Goal: Transaction & Acquisition: Book appointment/travel/reservation

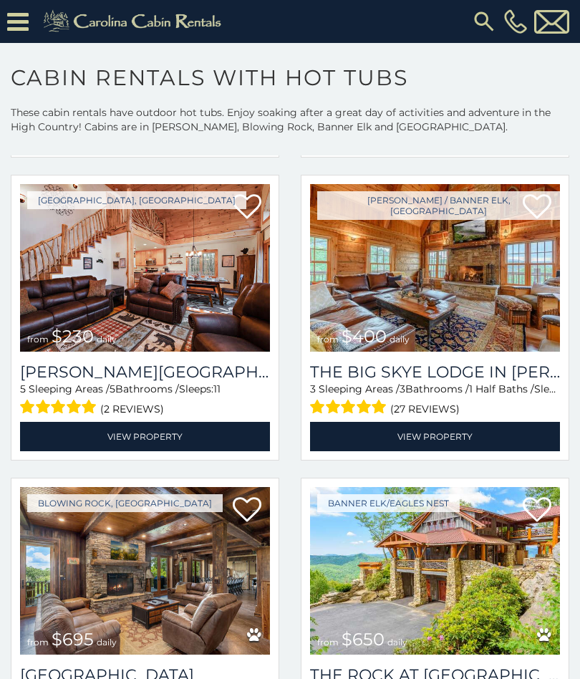
scroll to position [2165, 0]
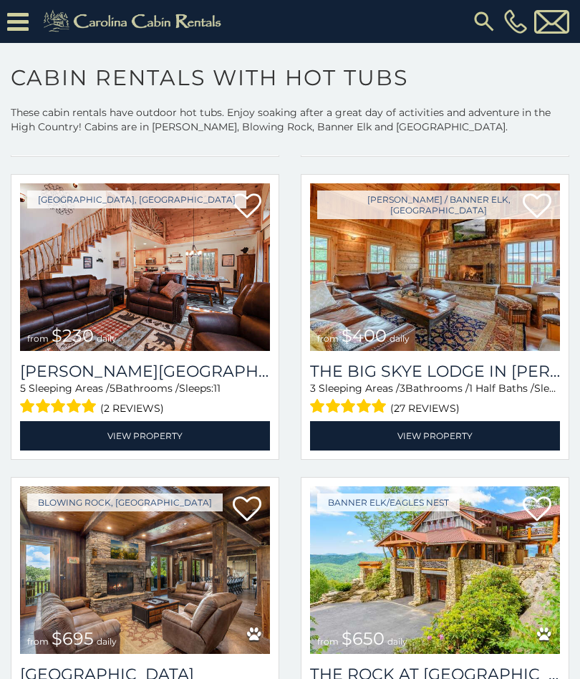
click at [238, 328] on img at bounding box center [145, 267] width 250 height 168
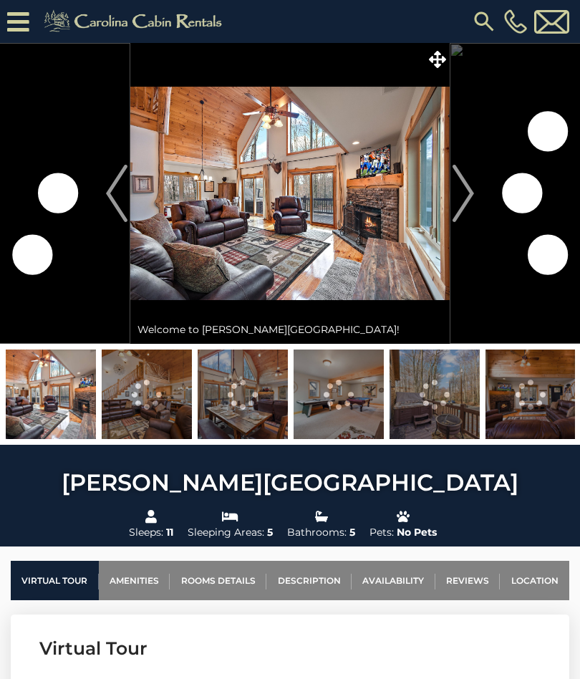
click at [472, 195] on img "Next" at bounding box center [463, 193] width 21 height 57
click at [468, 199] on img "Next" at bounding box center [463, 193] width 21 height 57
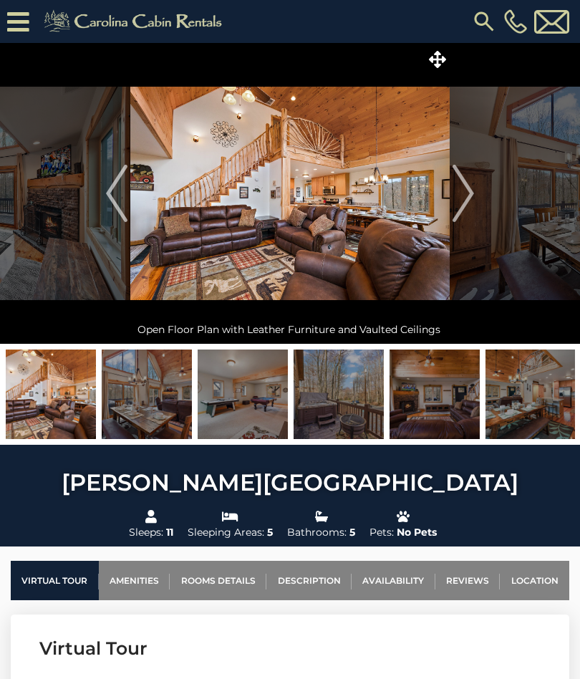
click at [158, 406] on img at bounding box center [147, 394] width 90 height 90
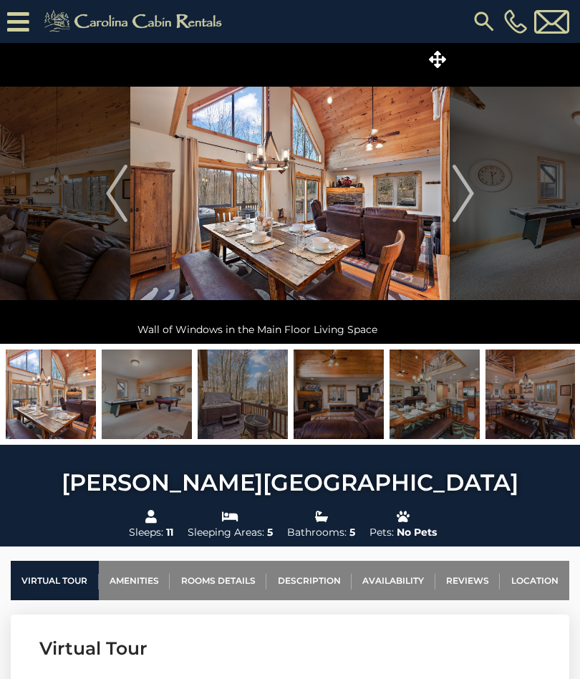
click at [157, 395] on img at bounding box center [147, 394] width 90 height 90
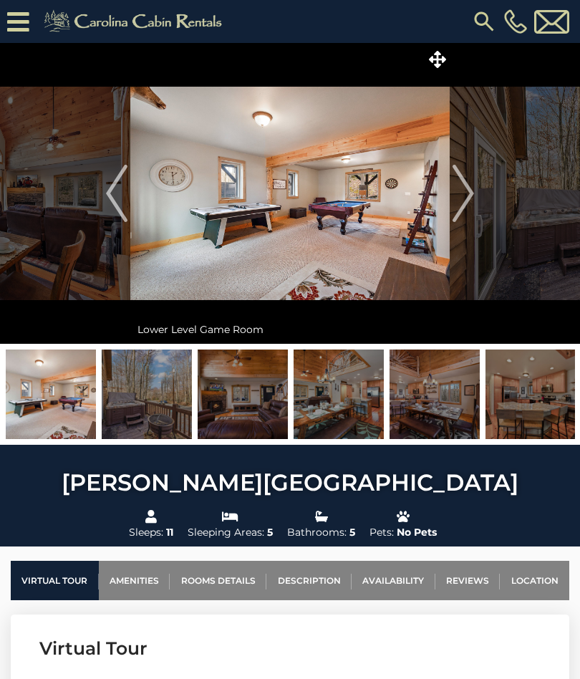
click at [160, 407] on img at bounding box center [147, 394] width 90 height 90
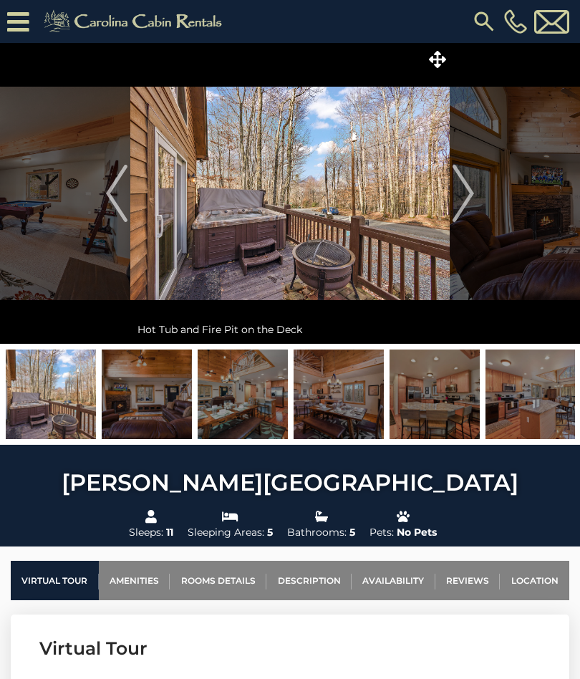
click at [63, 391] on img at bounding box center [51, 394] width 90 height 90
click at [73, 403] on img at bounding box center [51, 394] width 90 height 90
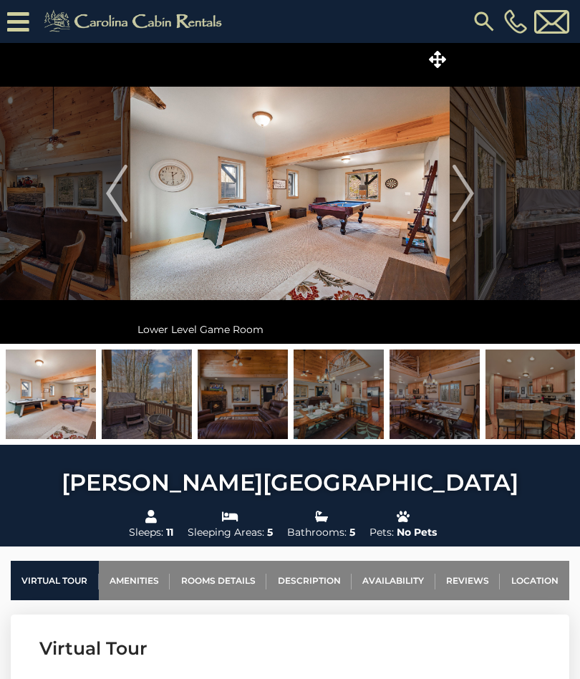
click at [69, 407] on img at bounding box center [51, 394] width 90 height 90
click at [173, 413] on img at bounding box center [147, 394] width 90 height 90
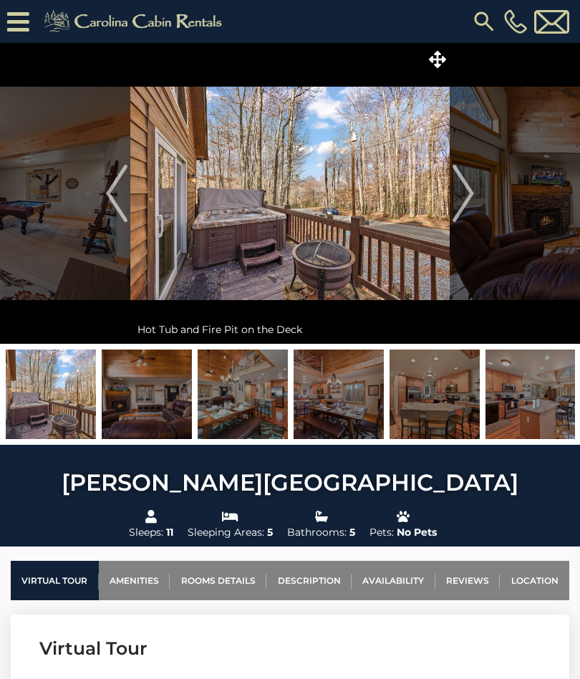
click at [170, 405] on img at bounding box center [147, 394] width 90 height 90
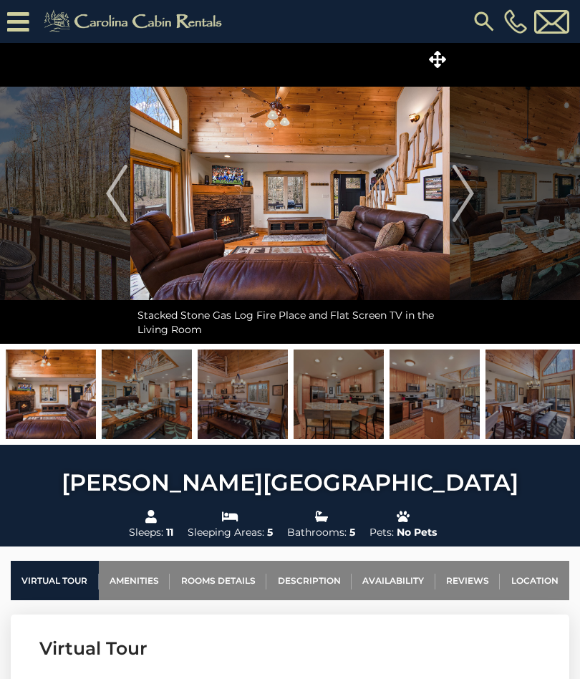
click at [175, 402] on img at bounding box center [147, 394] width 90 height 90
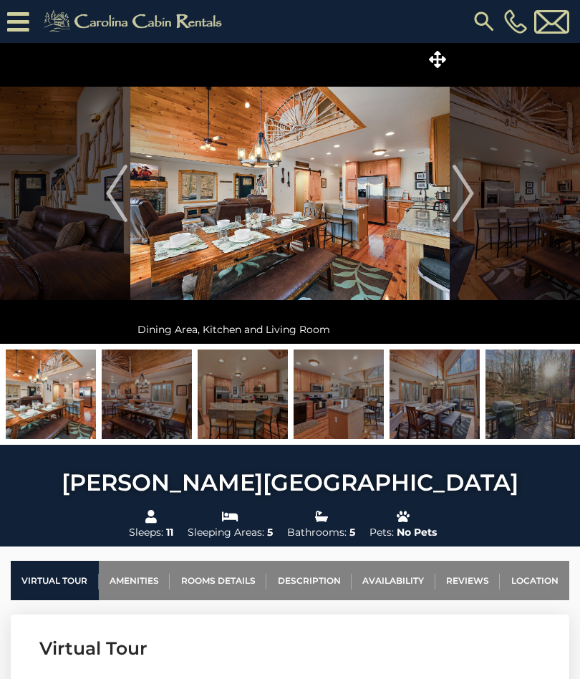
click at [168, 413] on img at bounding box center [147, 394] width 90 height 90
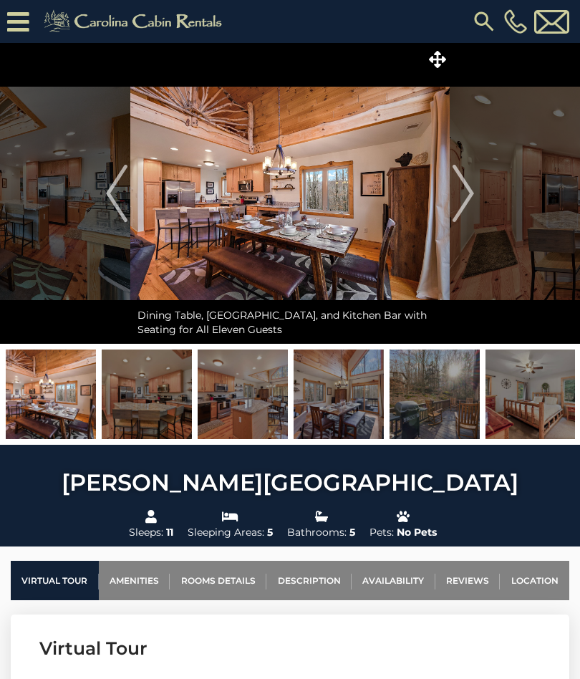
click at [174, 405] on img at bounding box center [147, 394] width 90 height 90
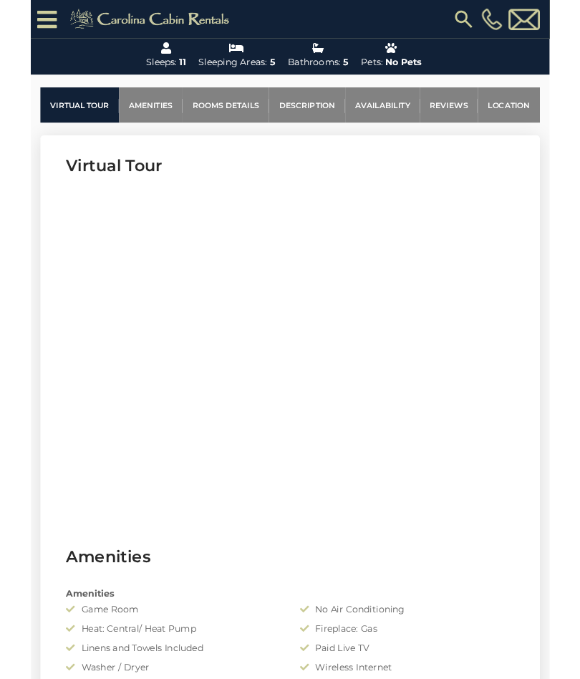
scroll to position [532, 0]
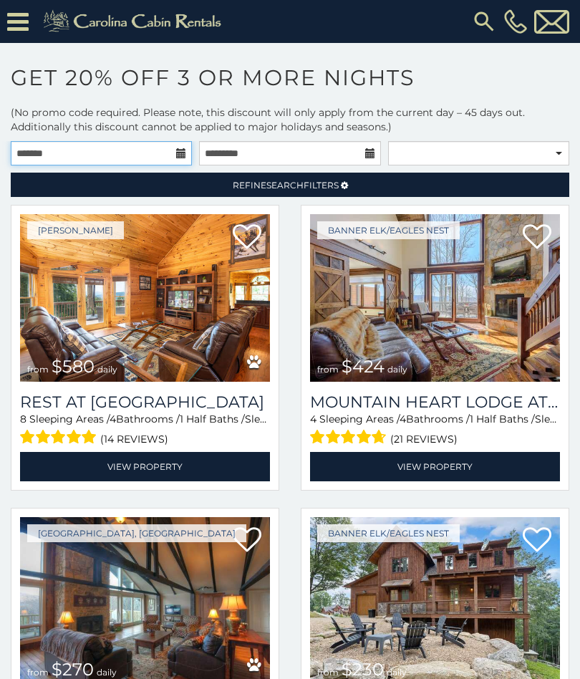
click at [175, 148] on input "text" at bounding box center [101, 153] width 181 height 24
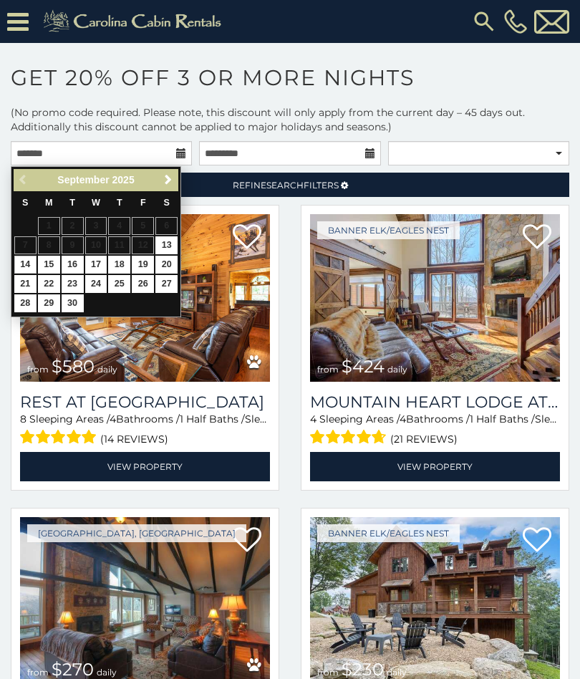
click at [32, 261] on link "14" at bounding box center [25, 265] width 22 height 18
type input "**********"
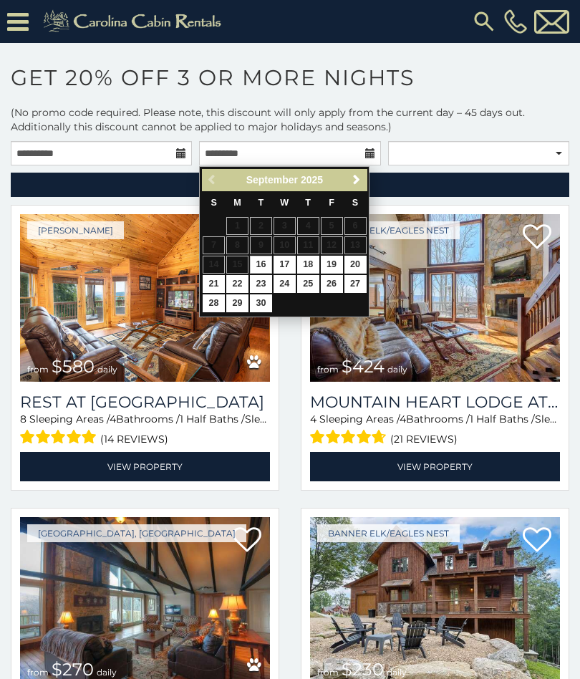
click at [339, 264] on link "19" at bounding box center [332, 265] width 22 height 18
type input "**********"
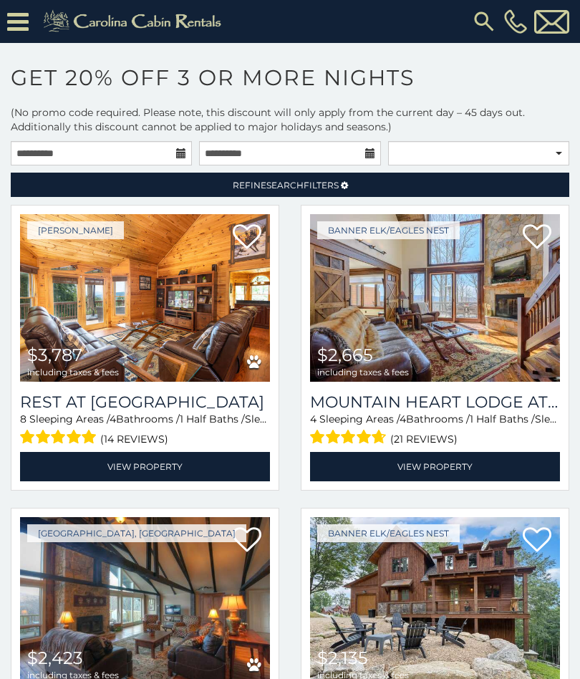
click at [336, 190] on span "Refine Search Filters" at bounding box center [286, 185] width 106 height 11
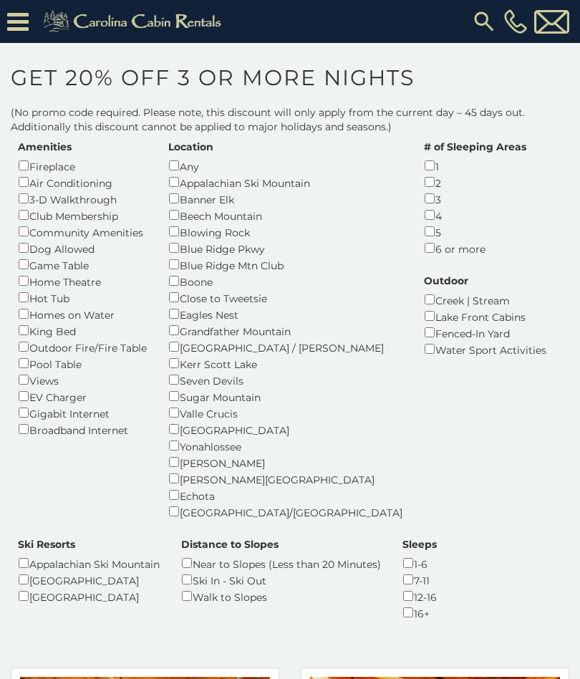
scroll to position [69, 0]
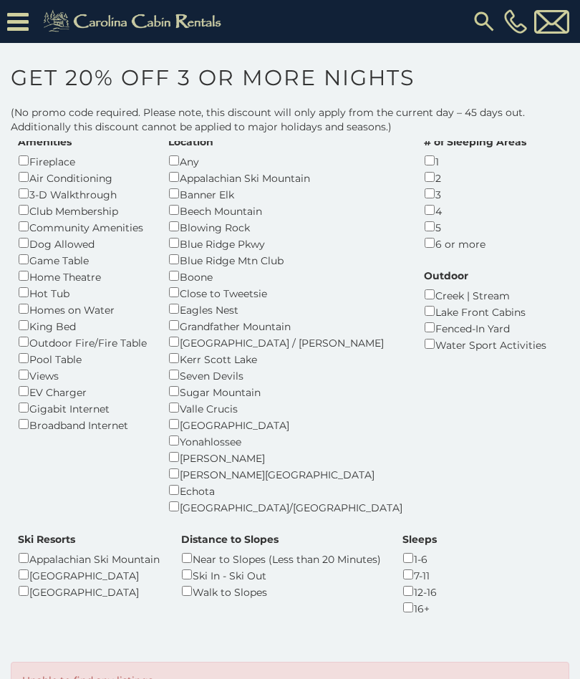
scroll to position [72, 0]
click at [185, 417] on div "Watauga Lake" at bounding box center [285, 425] width 234 height 16
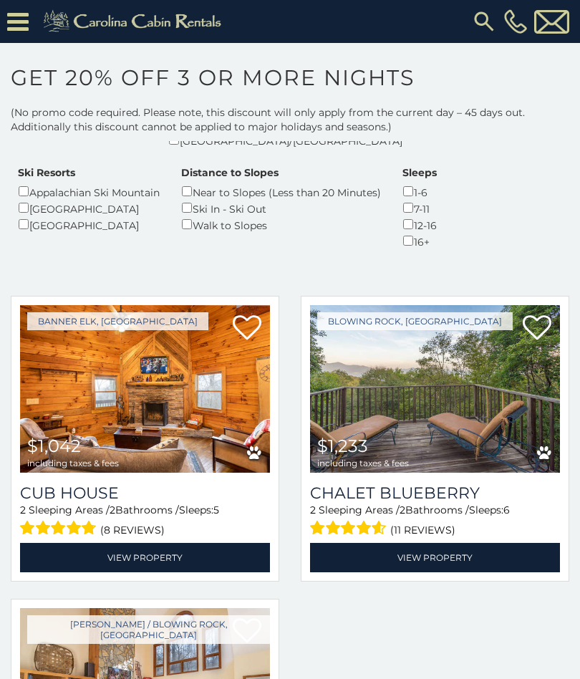
scroll to position [438, 0]
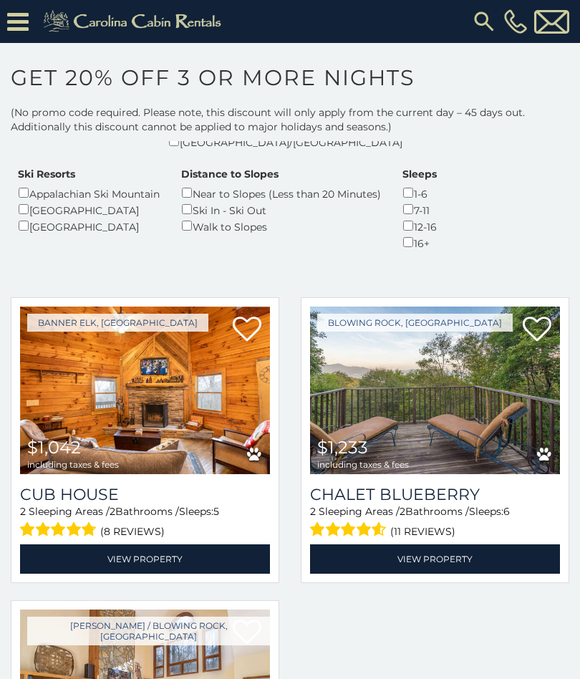
click at [466, 431] on img at bounding box center [435, 390] width 250 height 168
click at [467, 544] on link "View Property" at bounding box center [435, 558] width 250 height 29
click at [463, 544] on link "View Property" at bounding box center [435, 558] width 250 height 29
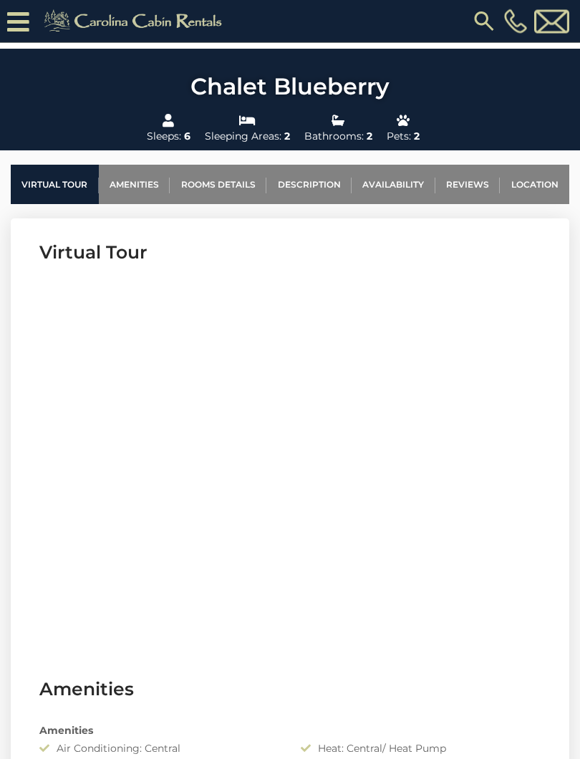
scroll to position [426, 0]
